Goal: Information Seeking & Learning: Find specific page/section

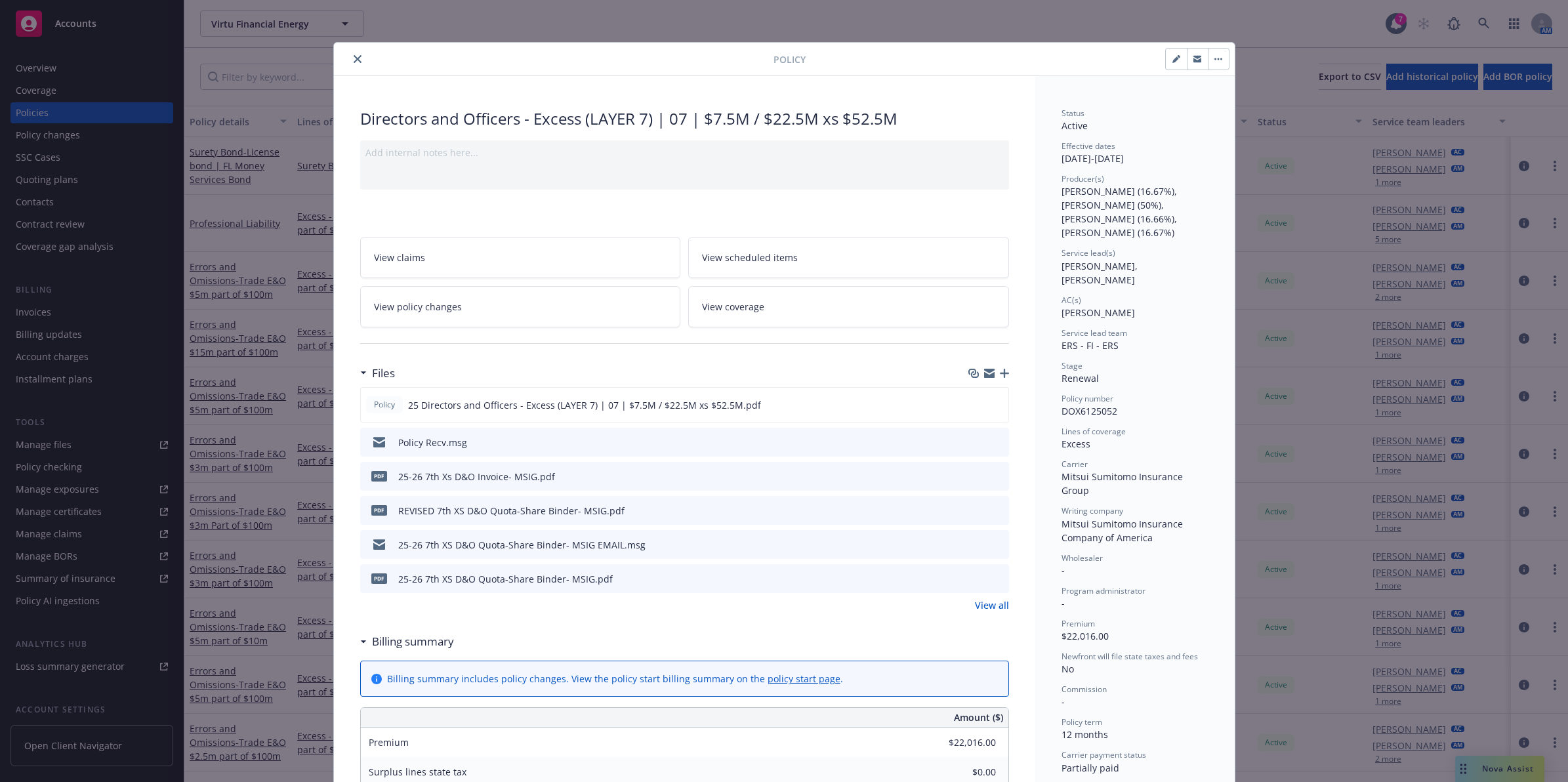
click at [356, 57] on button "close" at bounding box center [358, 60] width 16 height 16
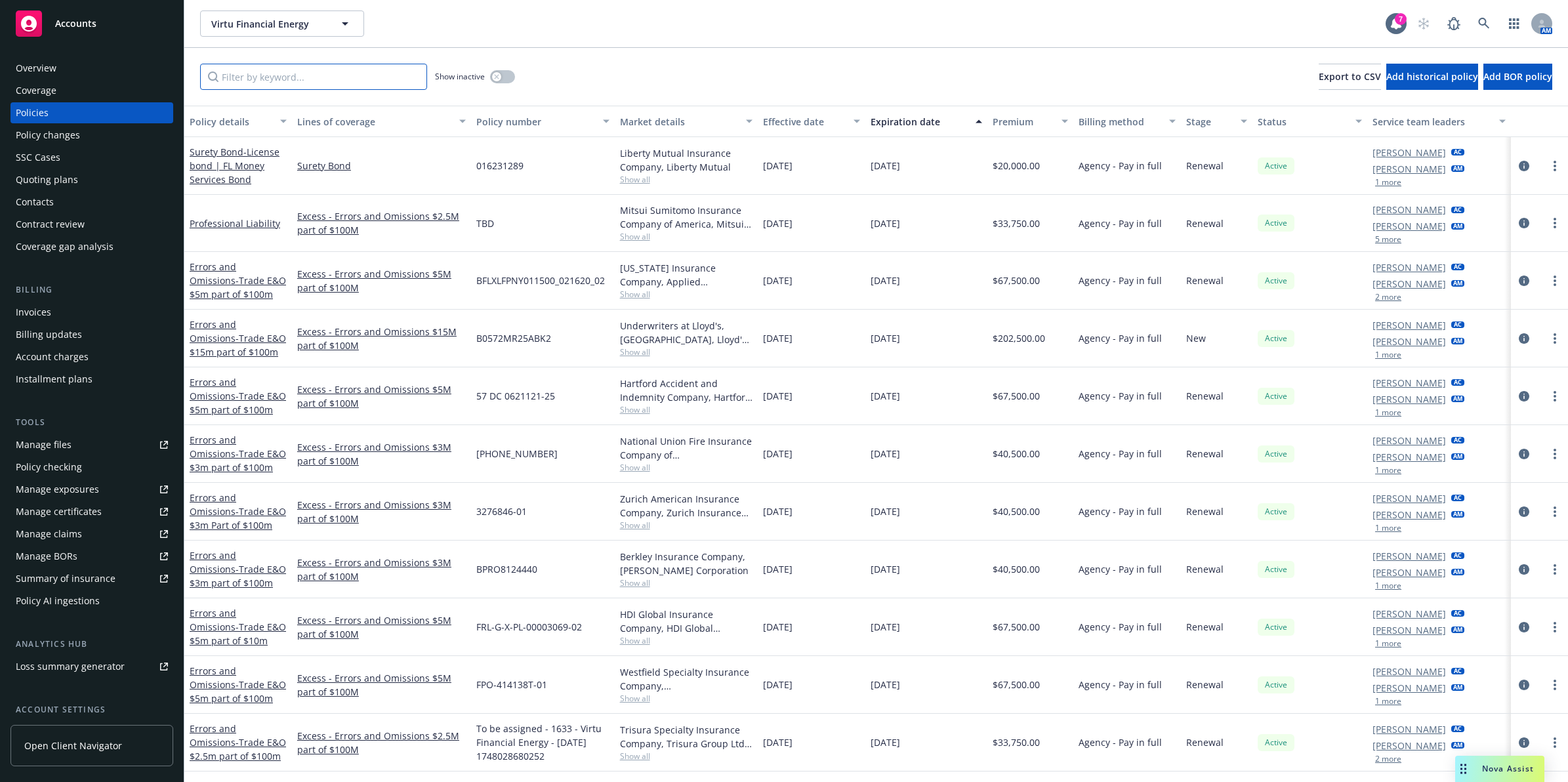
click at [381, 80] on input "Filter by keyword..." at bounding box center [314, 76] width 227 height 27
click at [314, 76] on input "Filter by keyword..." at bounding box center [314, 76] width 227 height 27
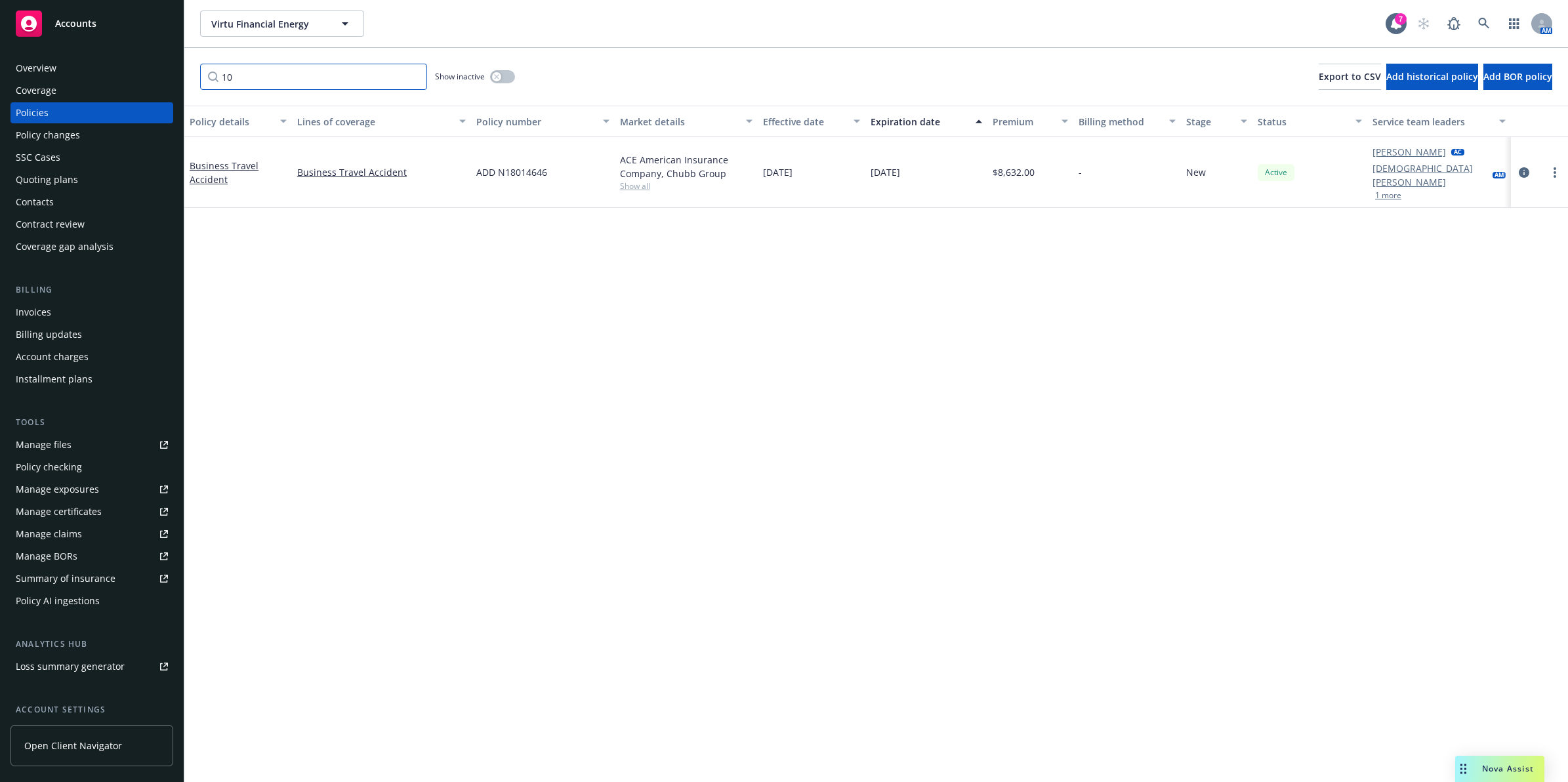
type input "1"
